Goal: Find contact information: Find contact information

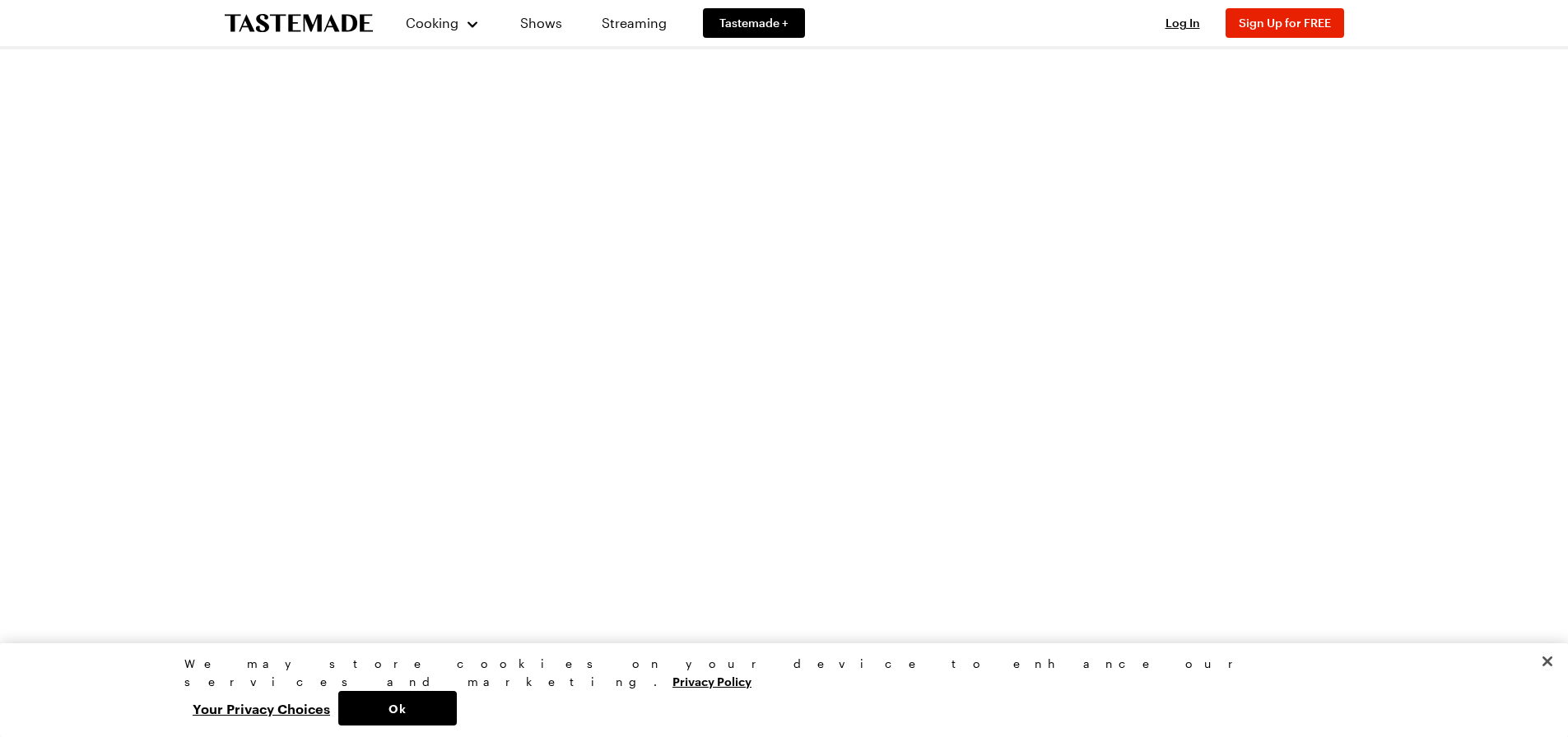
scroll to position [5103, 0]
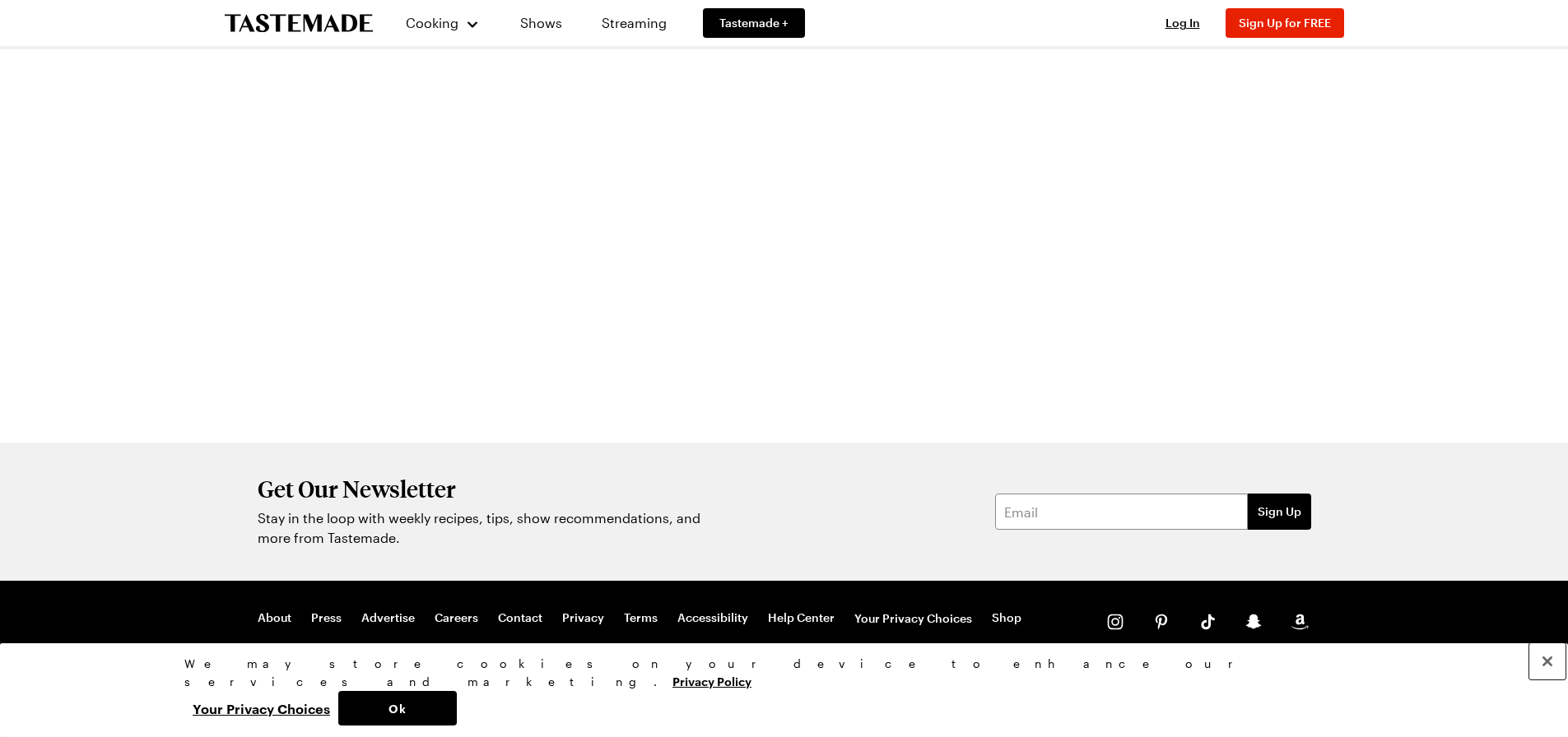
click at [1555, 680] on button "Close" at bounding box center [1548, 661] width 36 height 36
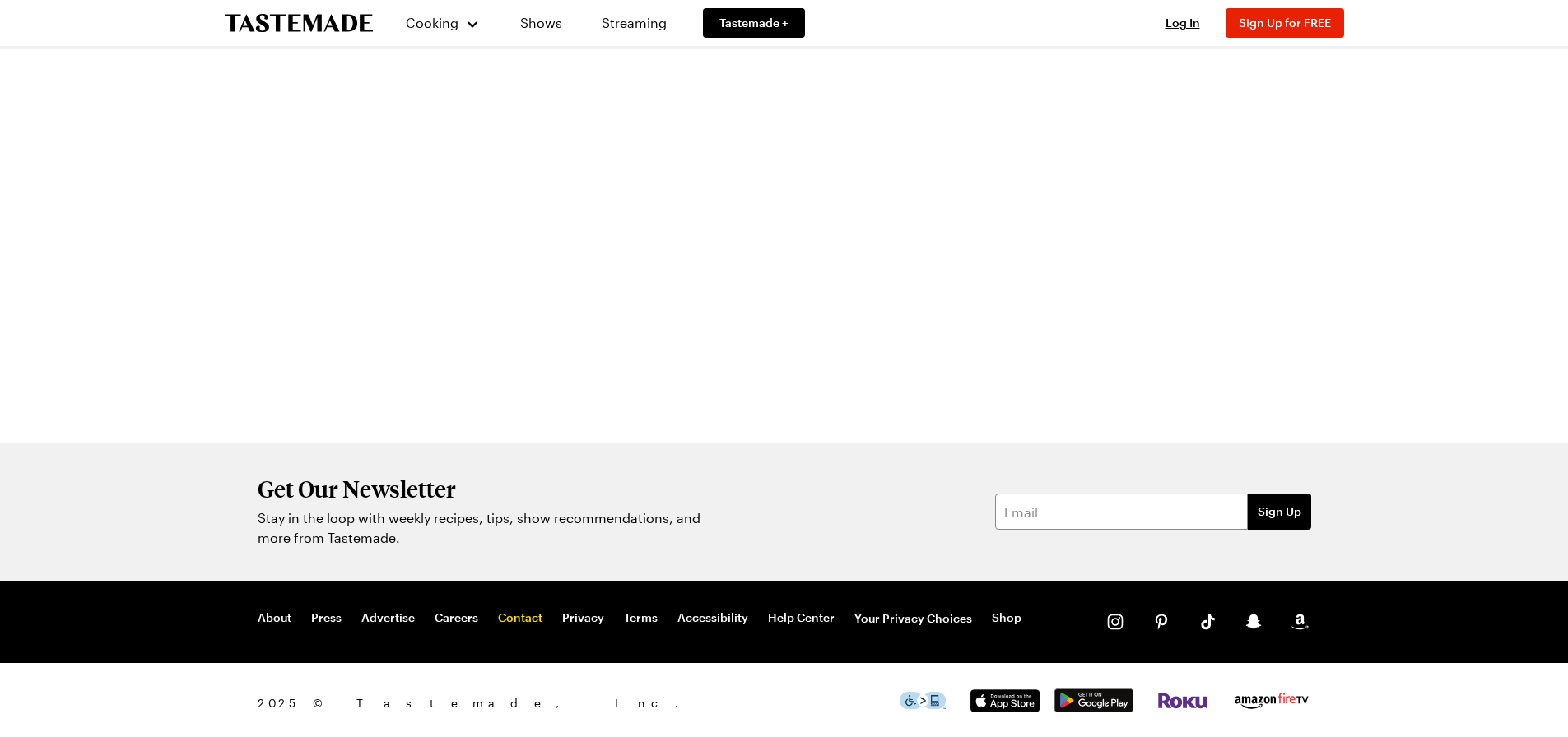
click at [516, 622] on link "Contact" at bounding box center [520, 619] width 44 height 17
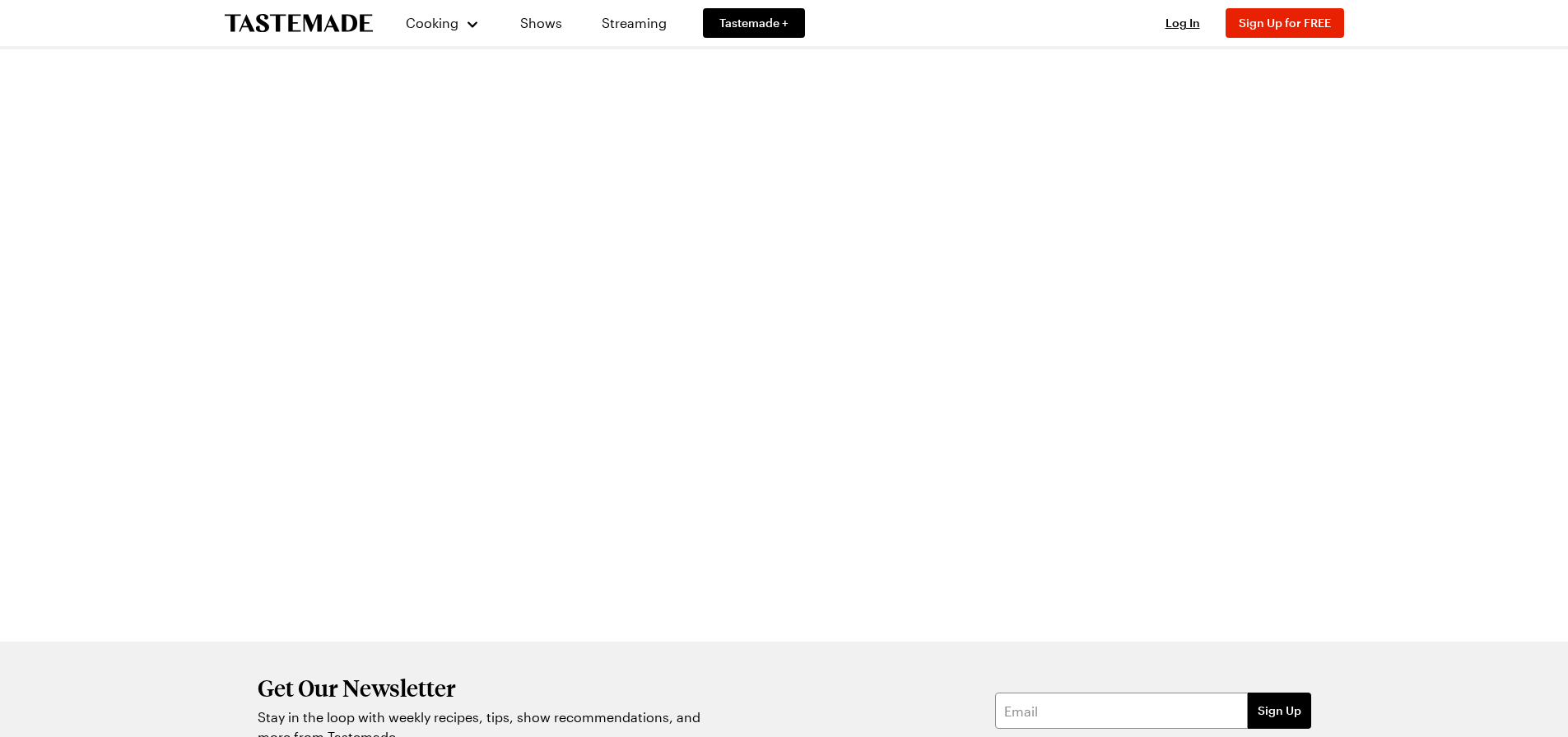
scroll to position [205, 0]
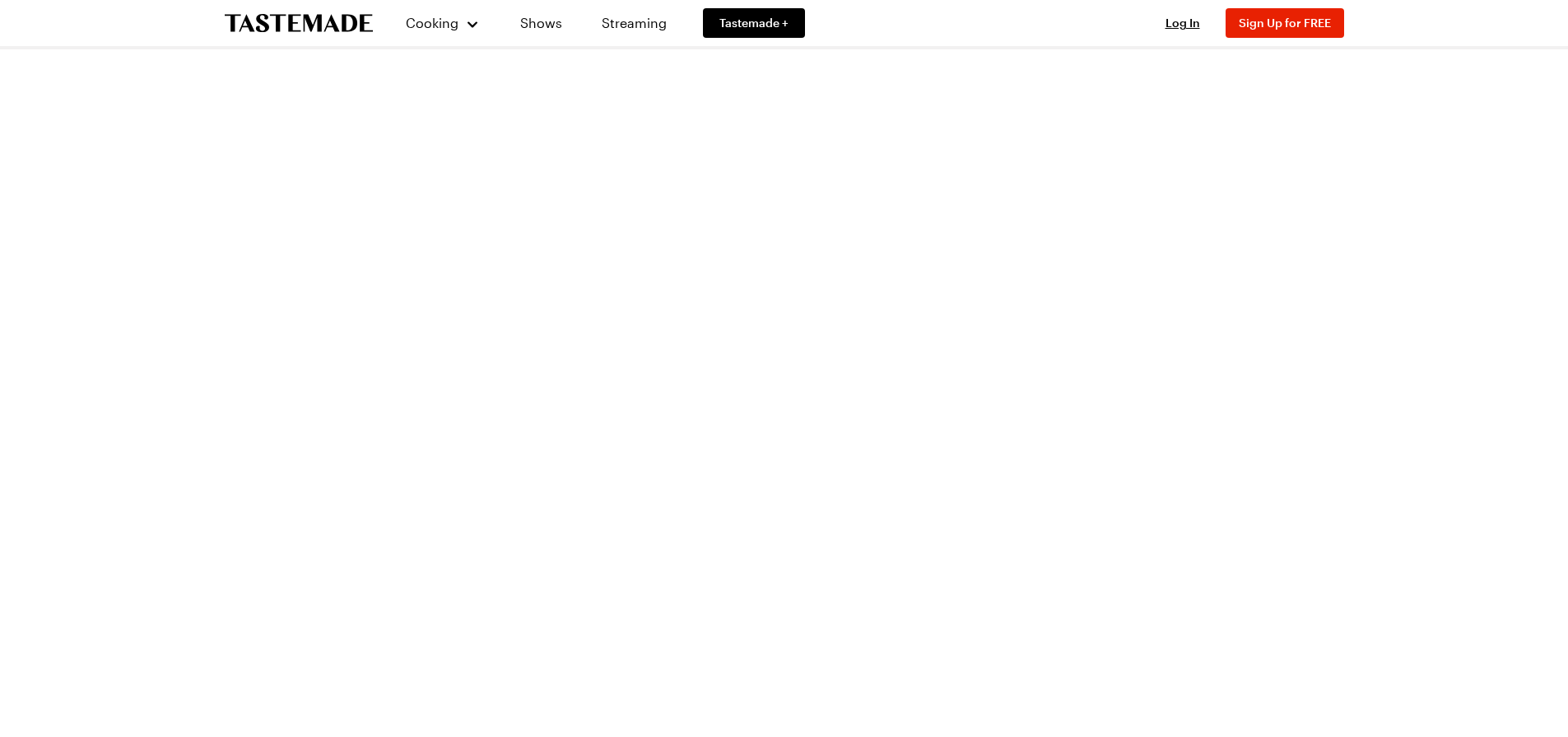
scroll to position [5109, 0]
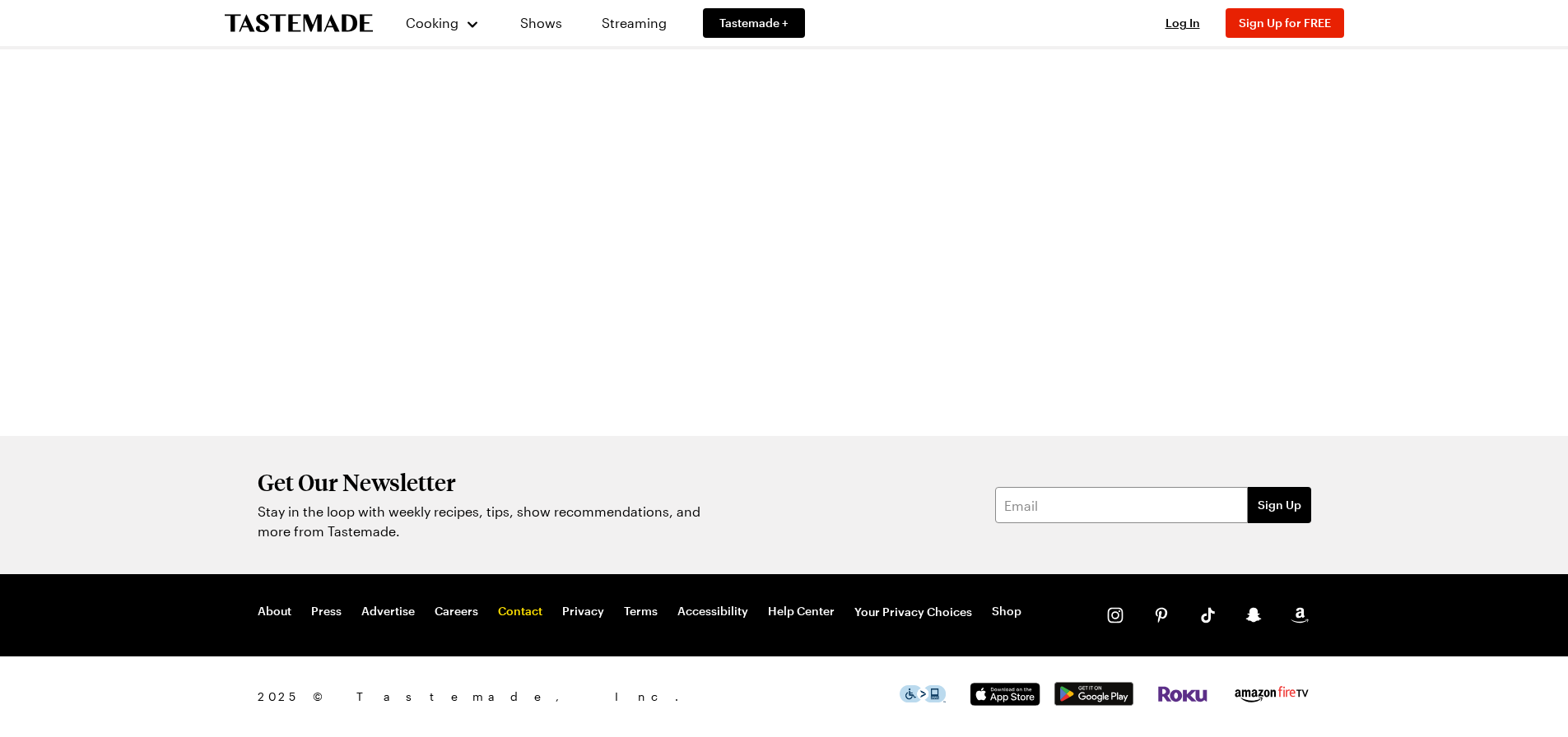
click at [505, 612] on link "Contact" at bounding box center [520, 612] width 44 height 17
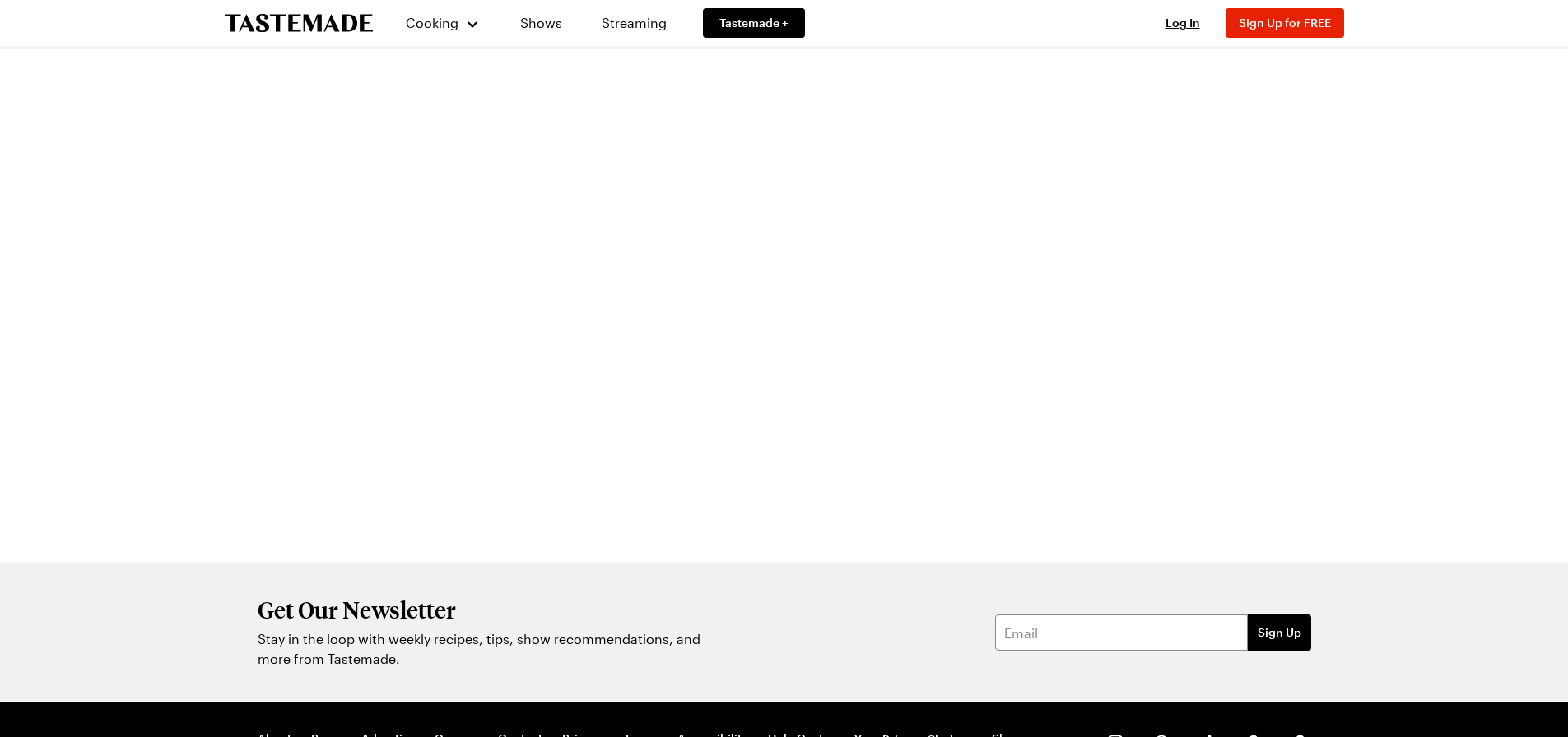
scroll to position [205, 0]
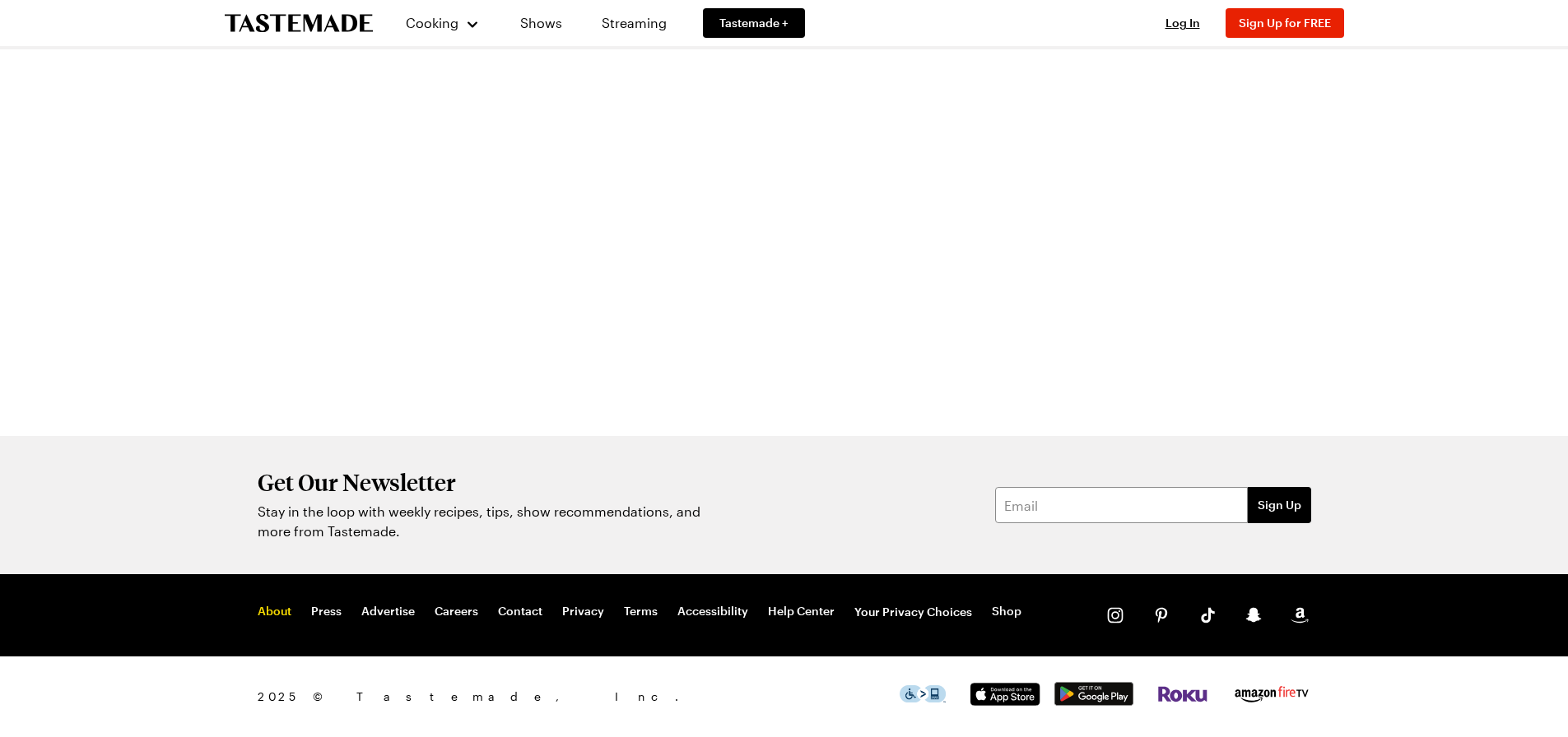
click at [280, 617] on link "About" at bounding box center [275, 612] width 33 height 17
